Goal: Navigation & Orientation: Go to known website

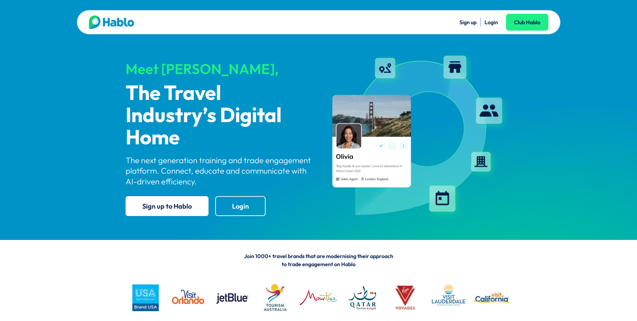
click at [494, 25] on link "Login" at bounding box center [491, 22] width 13 height 7
click at [492, 24] on link "Login" at bounding box center [491, 22] width 13 height 7
click at [493, 21] on link "Login" at bounding box center [491, 22] width 13 height 7
